Goal: Information Seeking & Learning: Learn about a topic

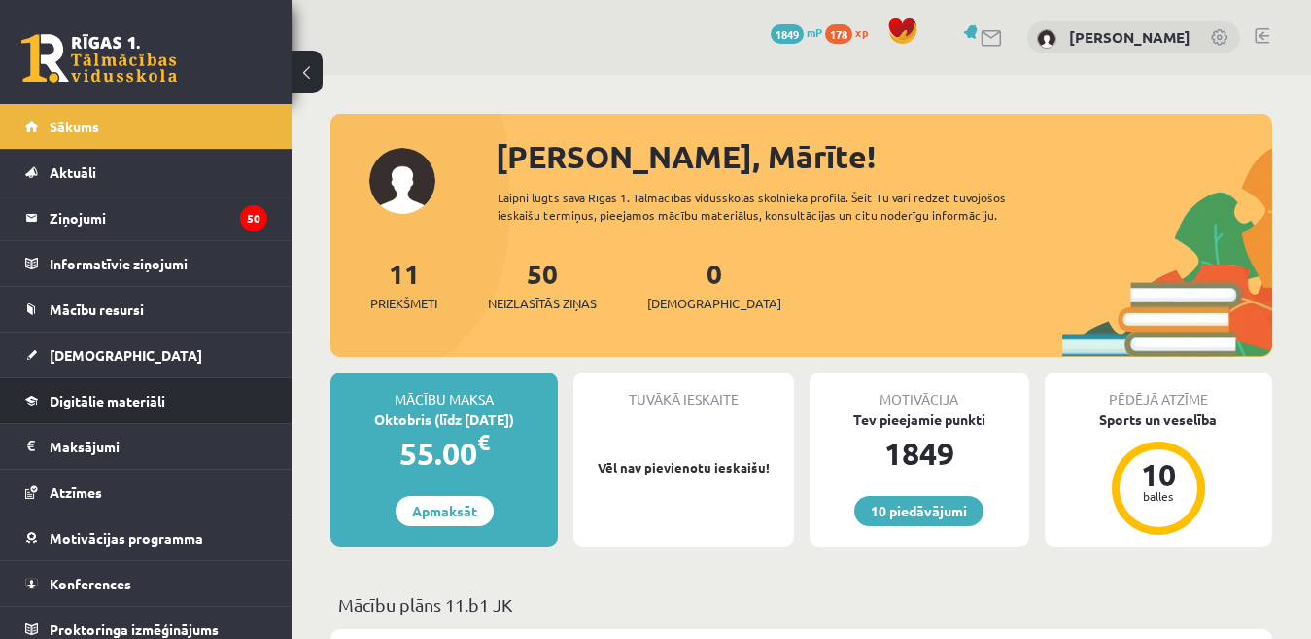
click at [147, 402] on span "Digitālie materiāli" at bounding box center [108, 400] width 116 height 17
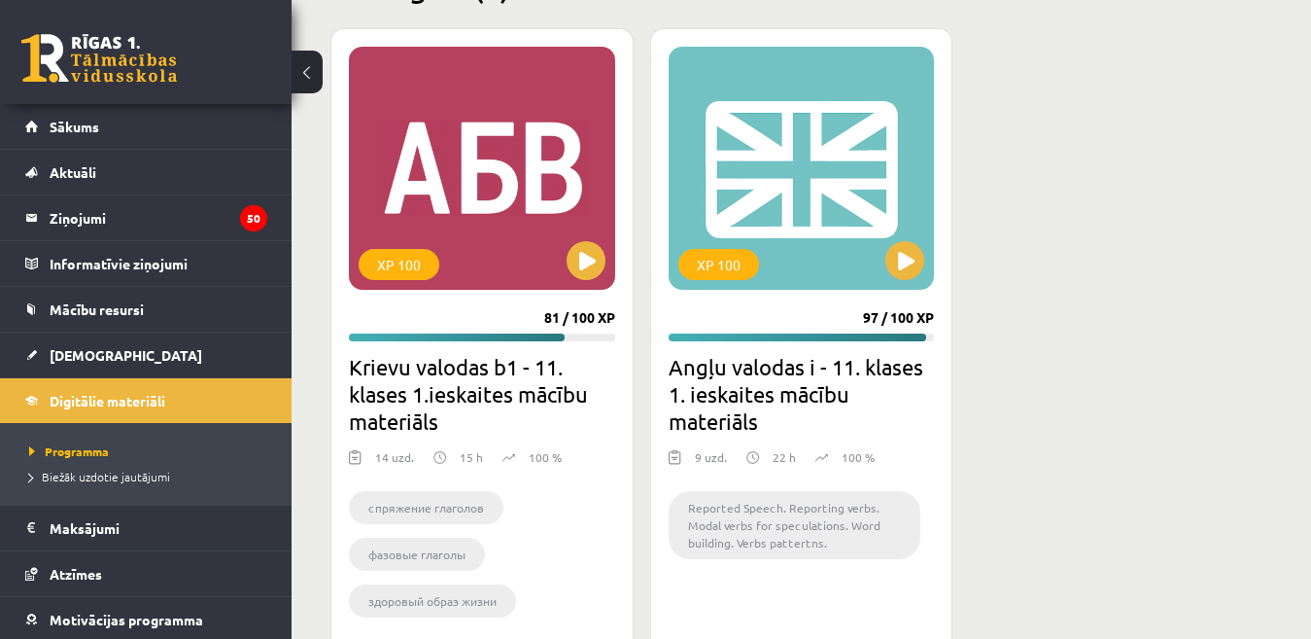
scroll to position [2524, 0]
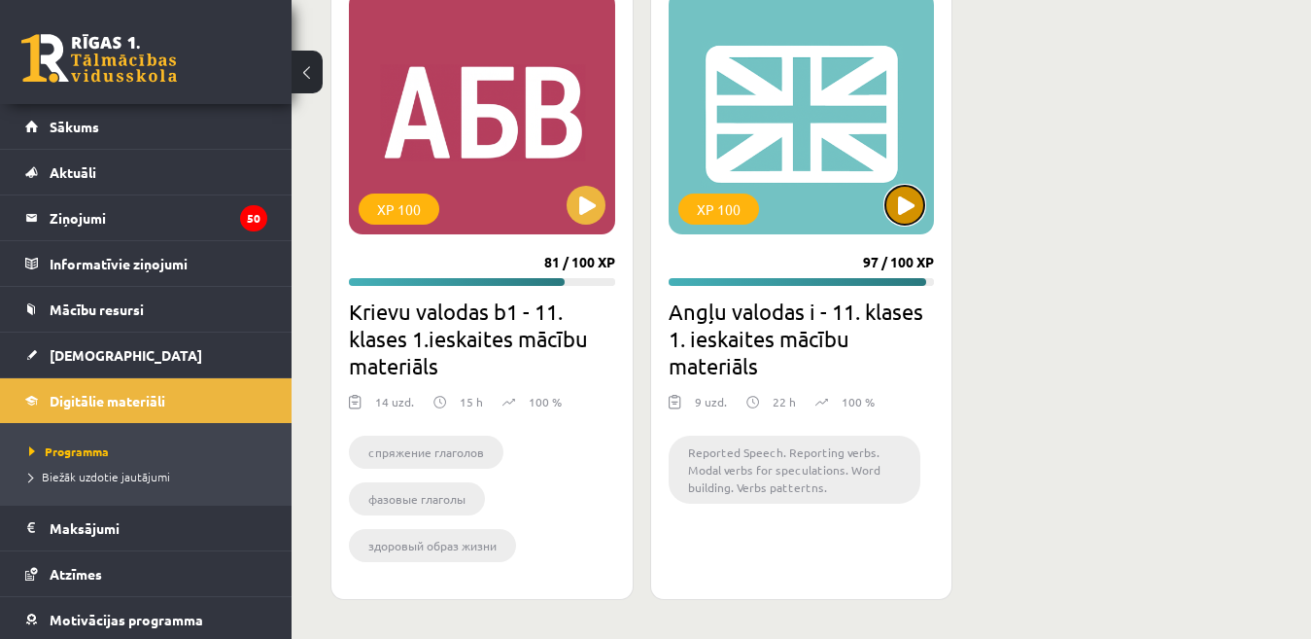
click at [897, 202] on button at bounding box center [905, 205] width 39 height 39
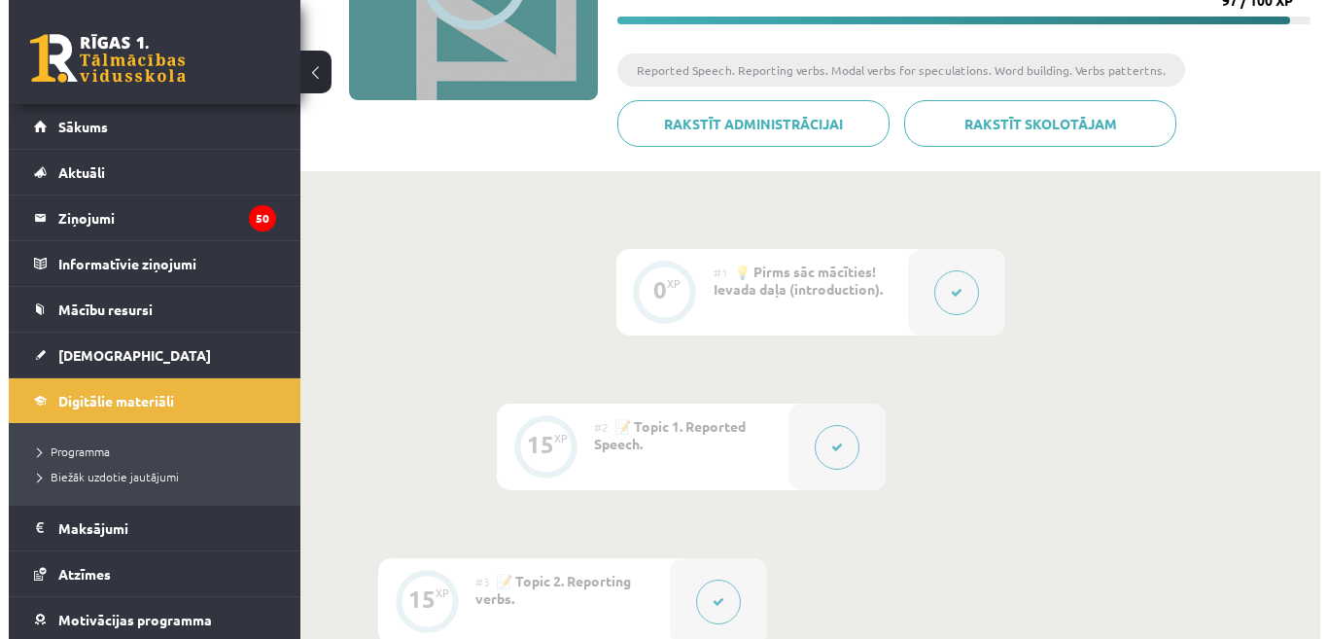
scroll to position [295, 0]
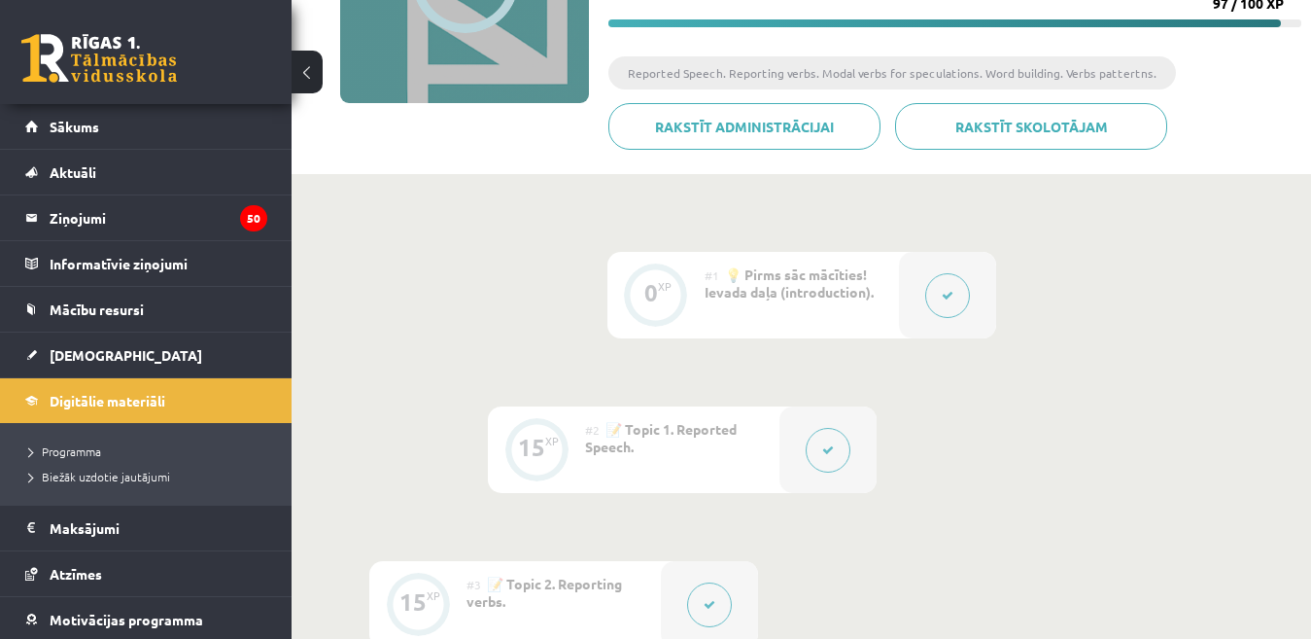
click at [664, 294] on div "0 XP" at bounding box center [656, 292] width 58 height 58
click at [939, 306] on button at bounding box center [948, 295] width 45 height 45
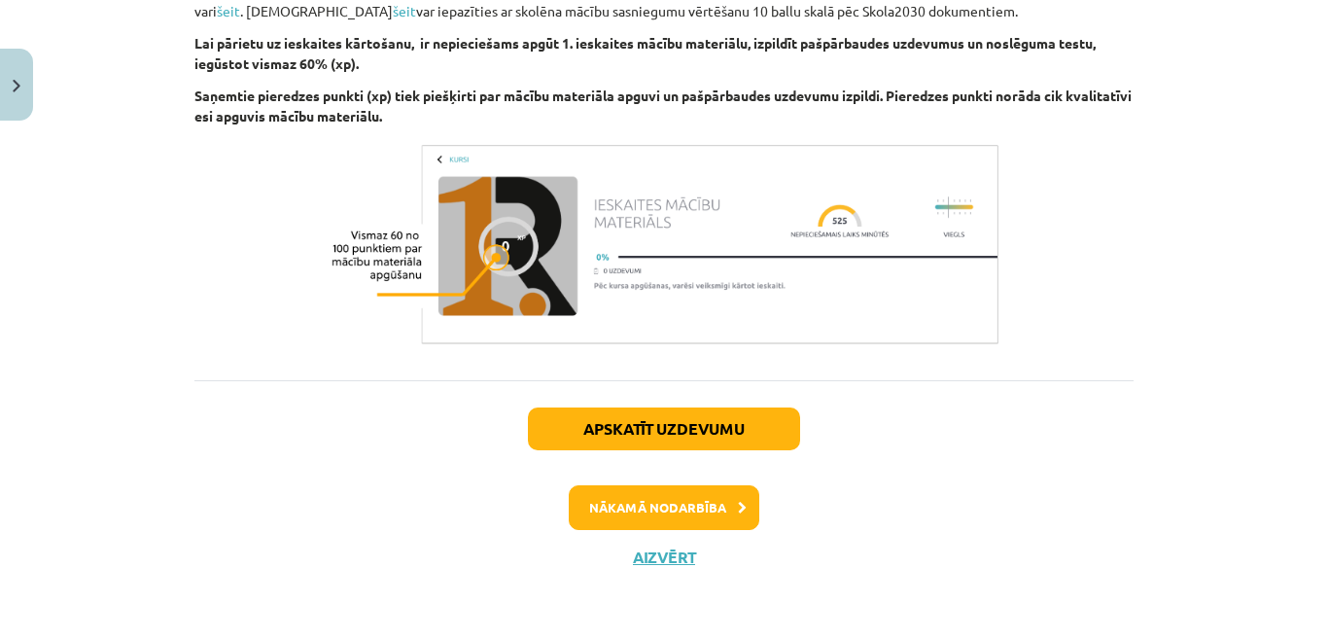
scroll to position [1465, 0]
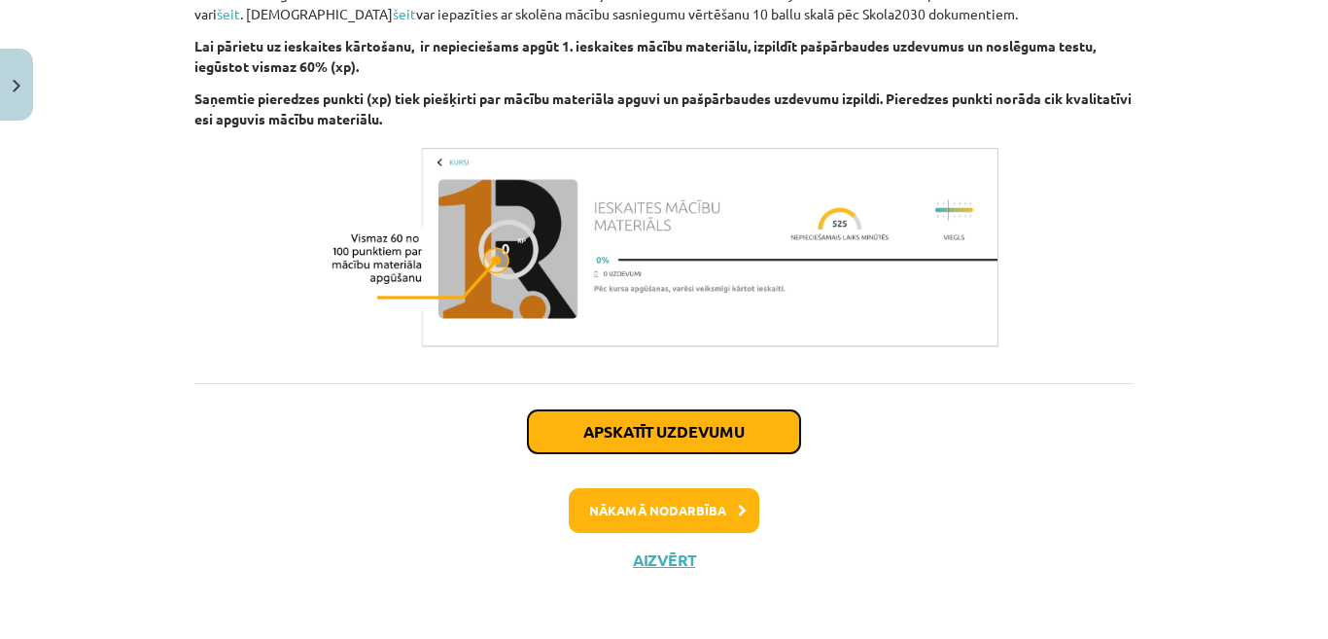
click at [673, 428] on button "Apskatīt uzdevumu" at bounding box center [664, 431] width 272 height 43
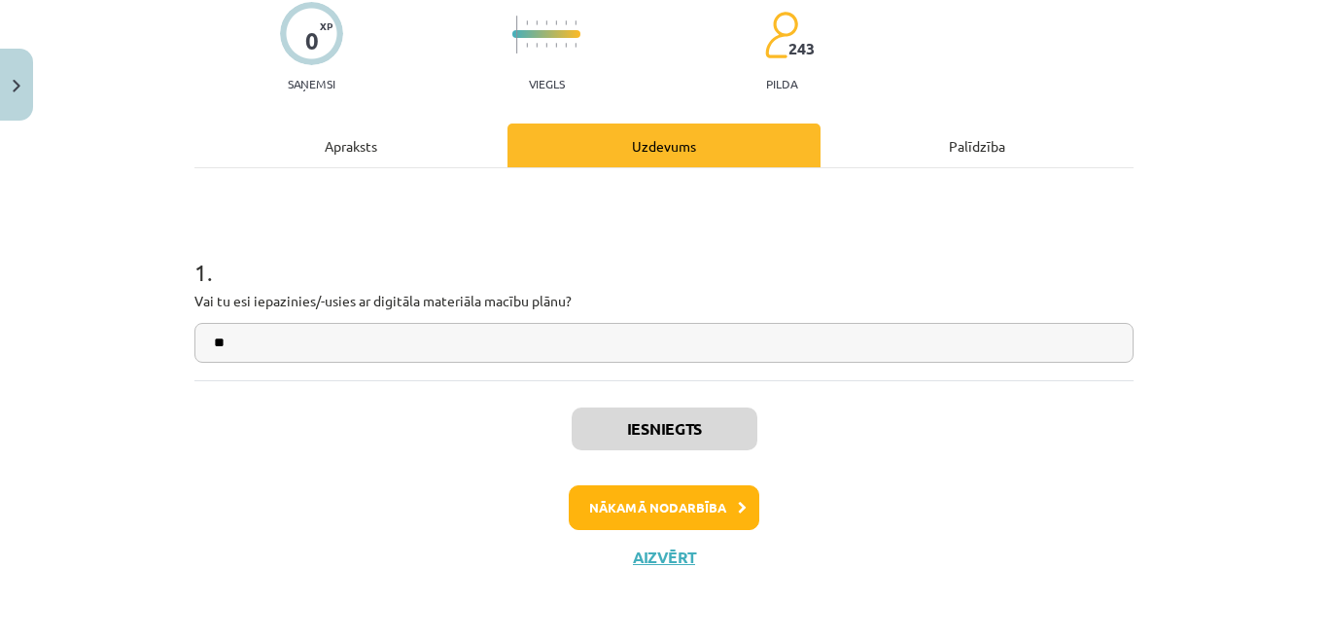
scroll to position [49, 0]
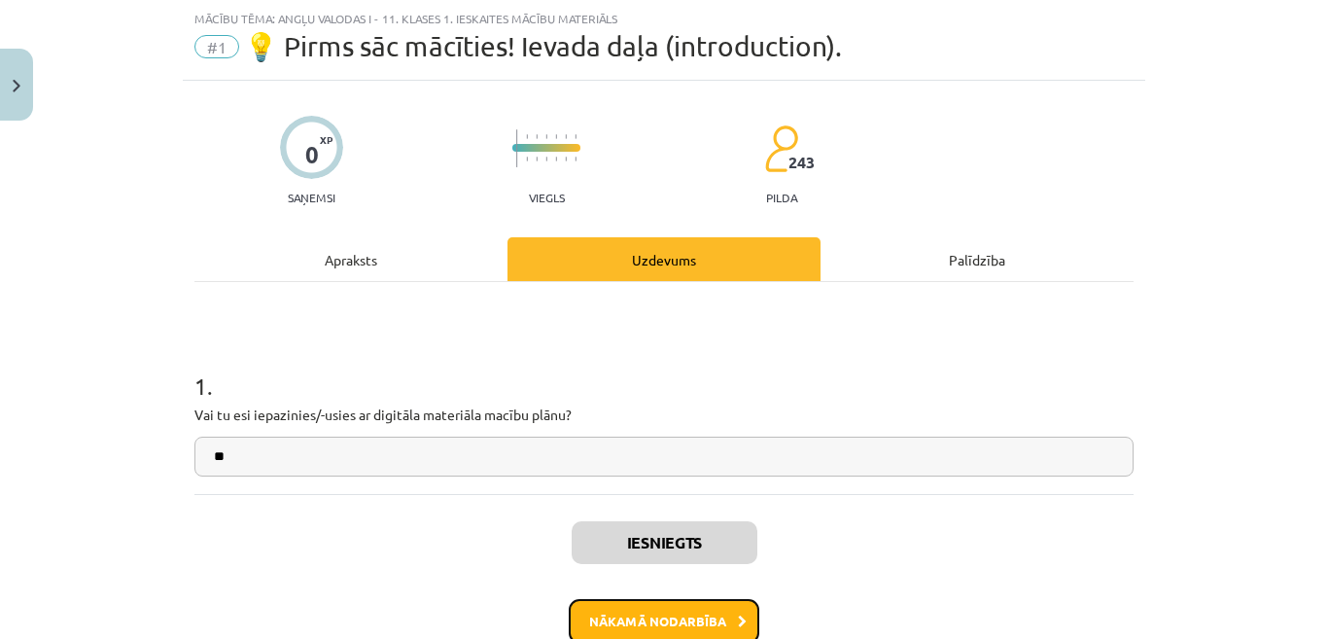
click at [705, 616] on button "Nākamā nodarbība" at bounding box center [664, 621] width 191 height 45
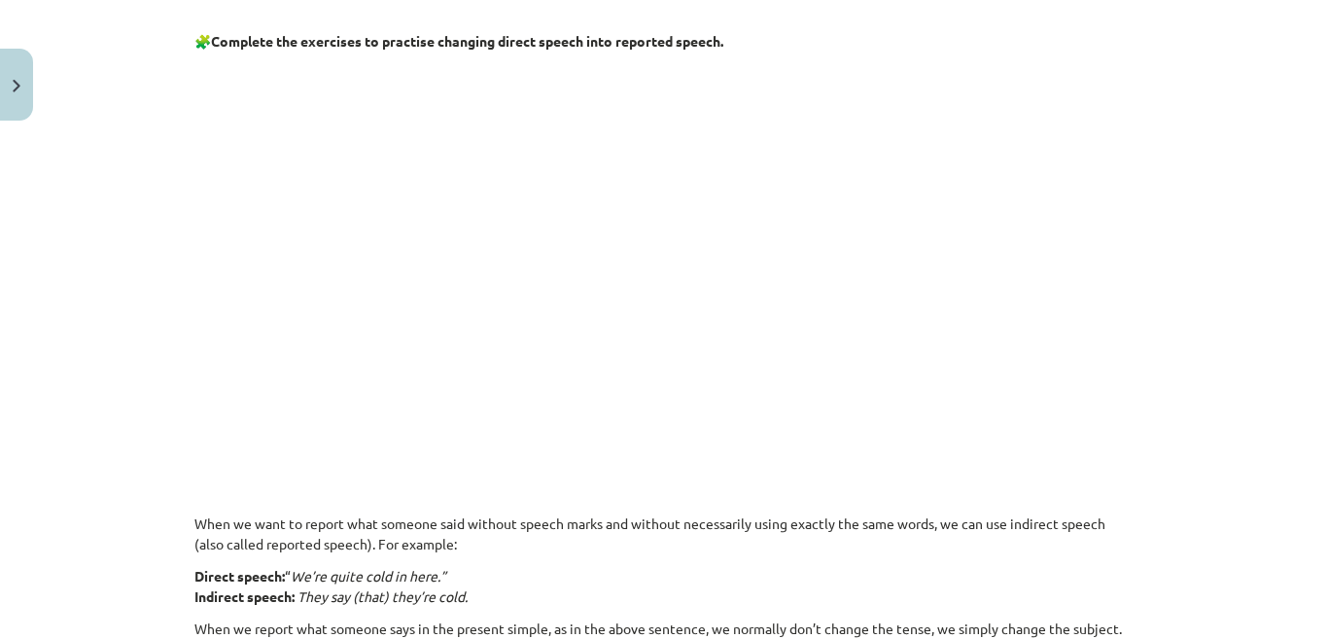
scroll to position [891, 0]
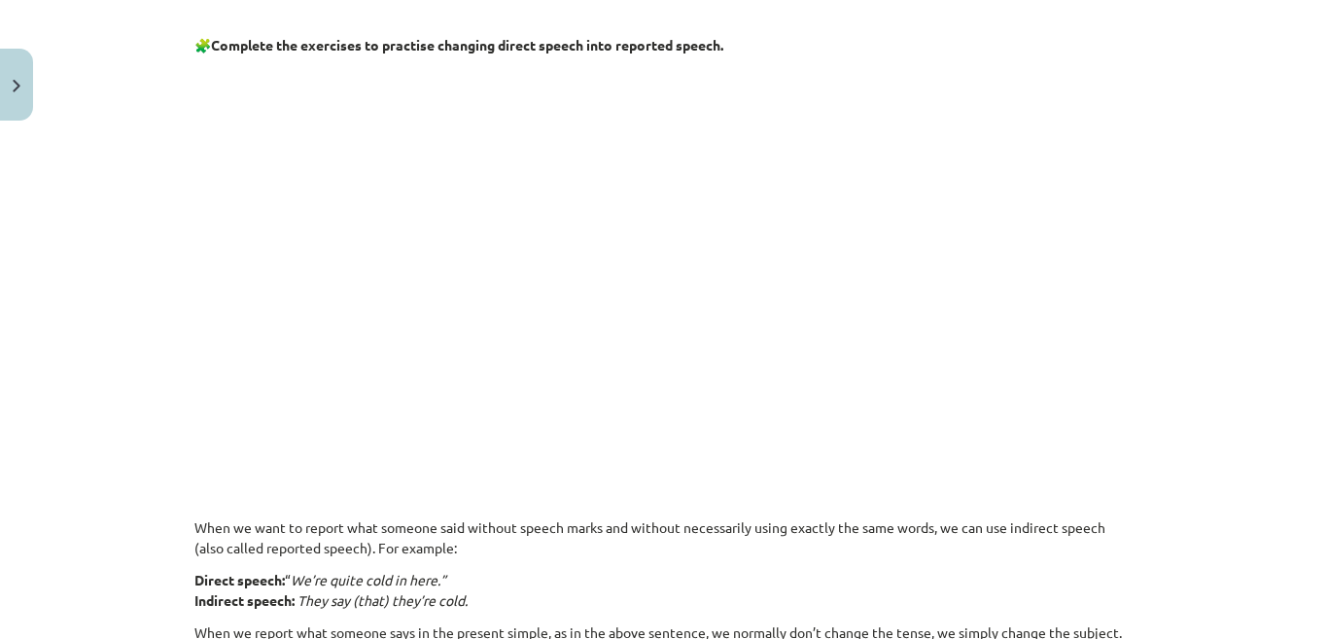
click at [1113, 230] on p at bounding box center [663, 254] width 939 height 374
click at [1020, 302] on p at bounding box center [663, 254] width 939 height 374
click at [938, 306] on p at bounding box center [663, 254] width 939 height 374
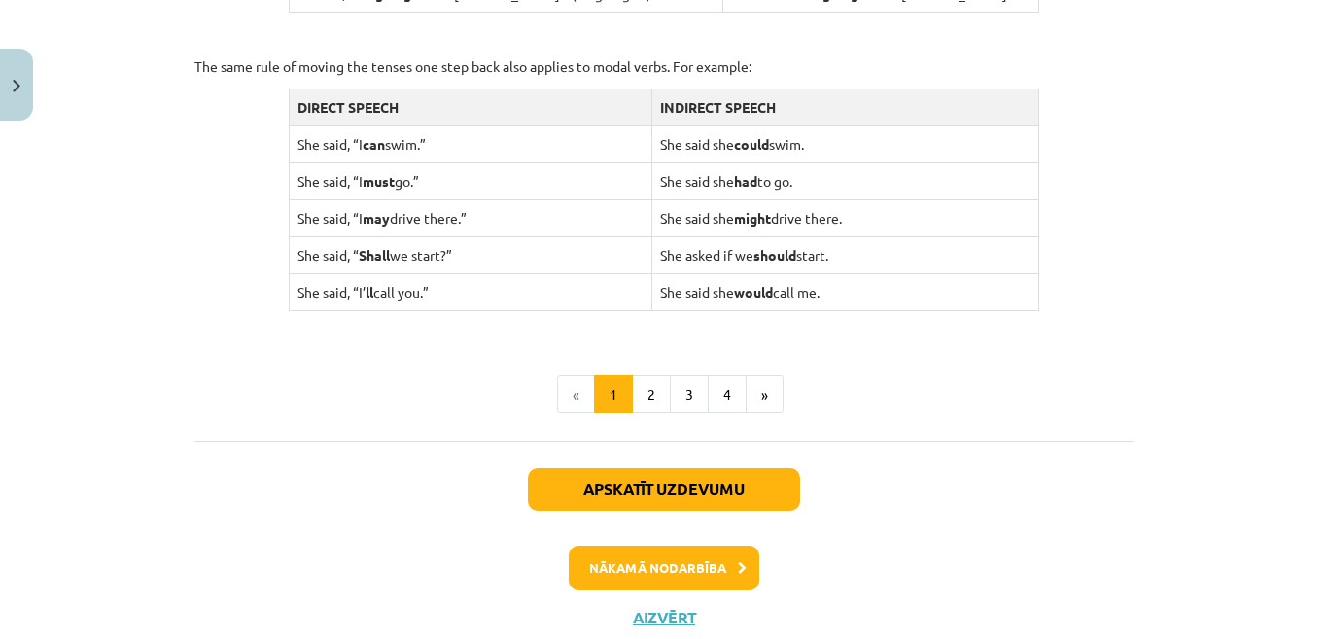
scroll to position [2051, 0]
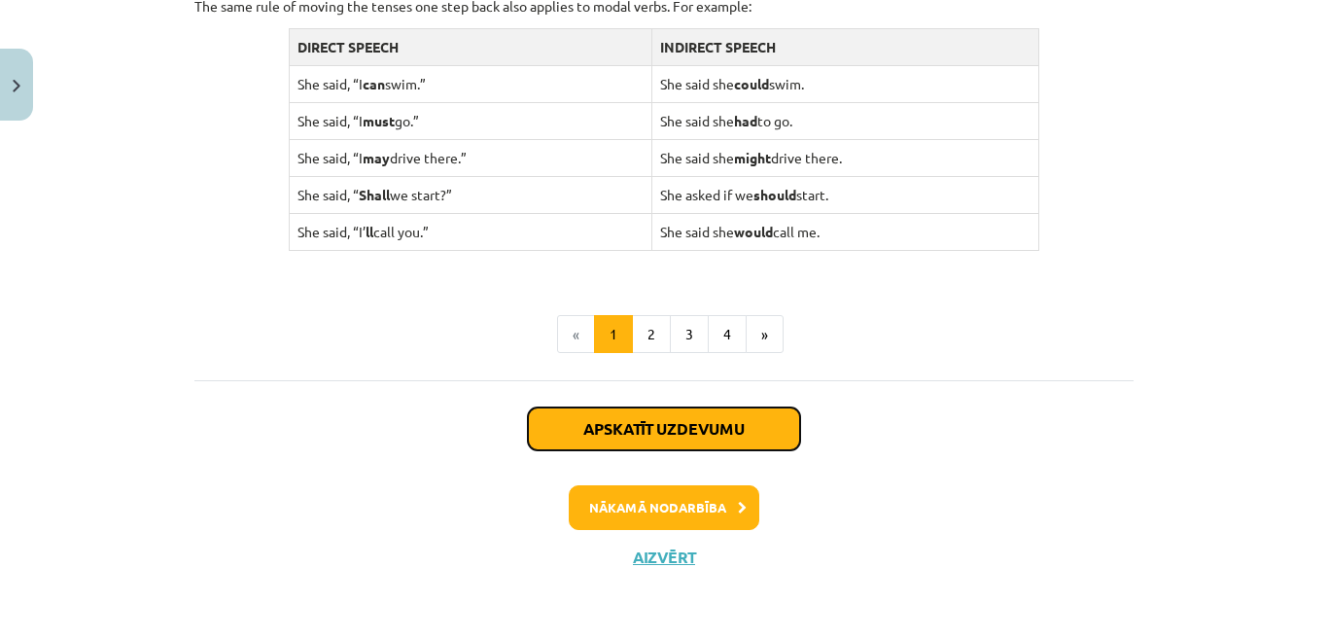
click at [654, 422] on button "Apskatīt uzdevumu" at bounding box center [664, 428] width 272 height 43
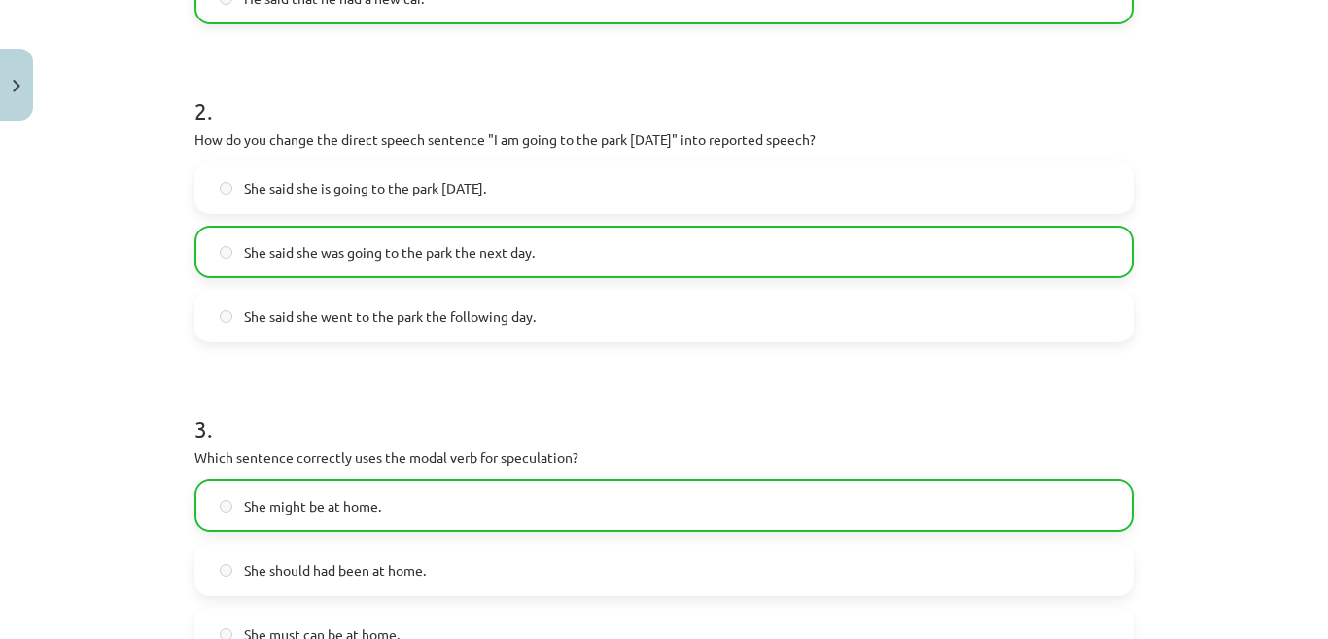
scroll to position [149, 0]
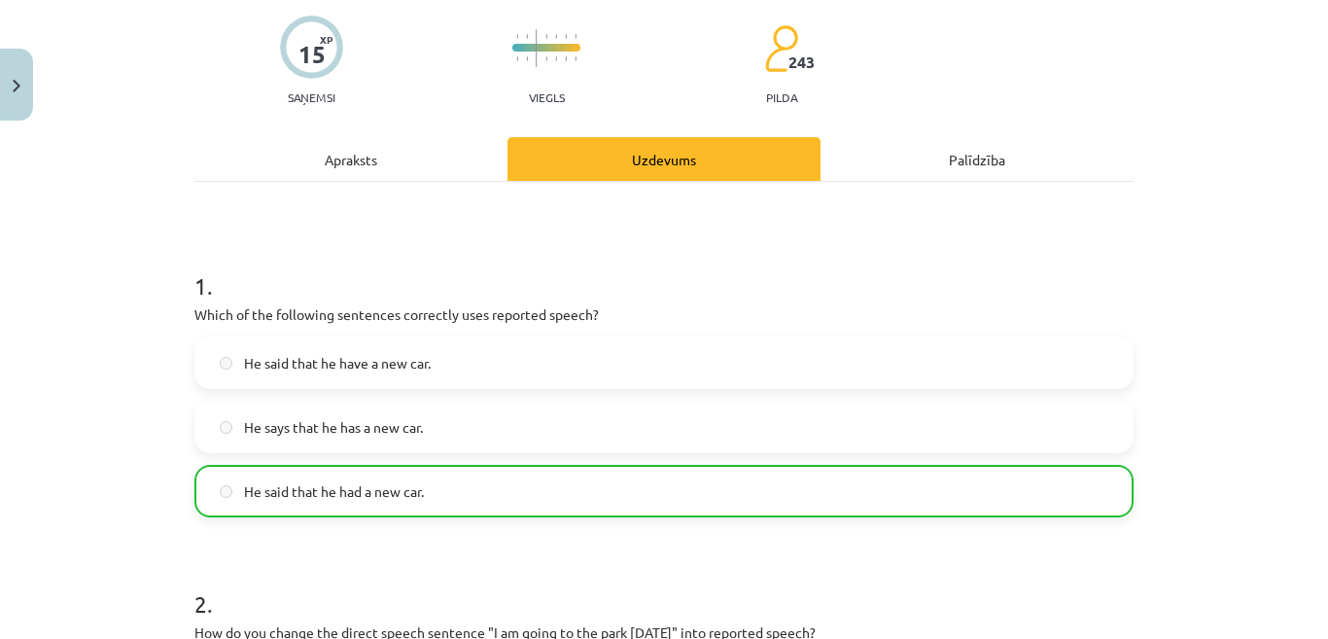
click at [356, 160] on div "Apraksts" at bounding box center [350, 159] width 313 height 44
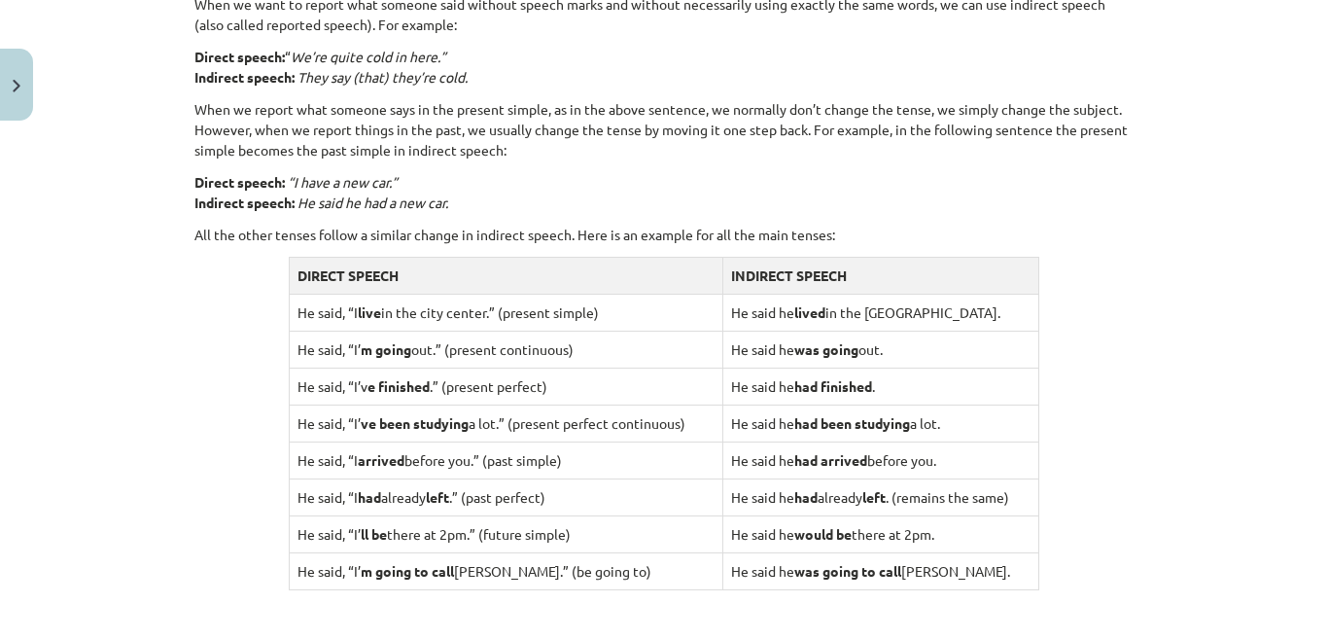
scroll to position [1375, 0]
